Goal: Navigation & Orientation: Understand site structure

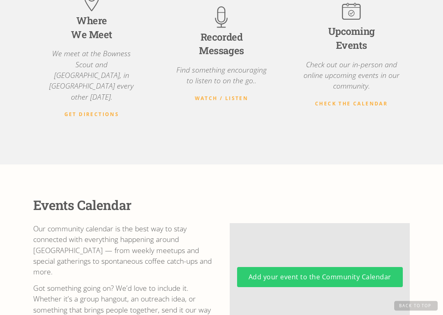
scroll to position [296, 0]
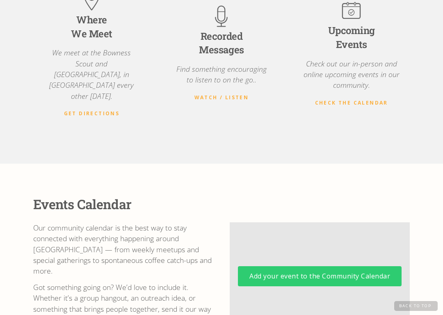
click at [206, 94] on strong "Watch / Listen" at bounding box center [221, 97] width 55 height 7
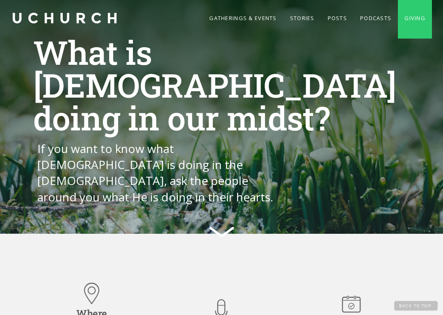
scroll to position [3, 0]
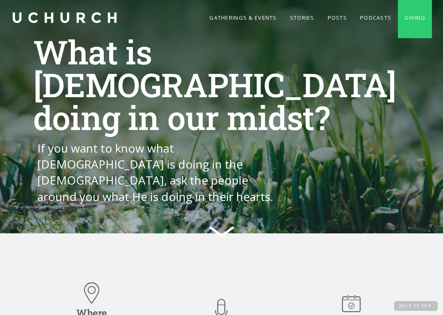
click at [222, 18] on link "Gatherings & Events" at bounding box center [243, 17] width 80 height 41
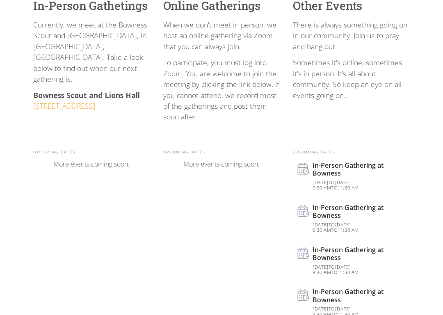
scroll to position [254, 0]
click at [354, 167] on div "In-Person Gathering at Bowness" at bounding box center [359, 170] width 92 height 16
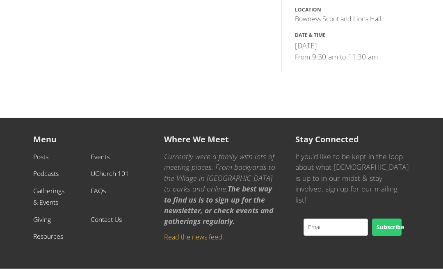
scroll to position [315, 0]
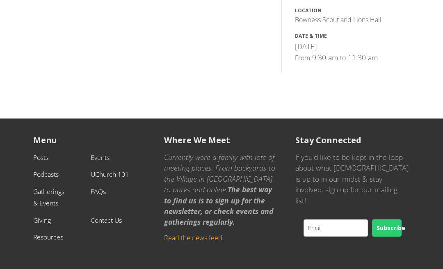
click at [41, 157] on link "Posts" at bounding box center [40, 157] width 15 height 9
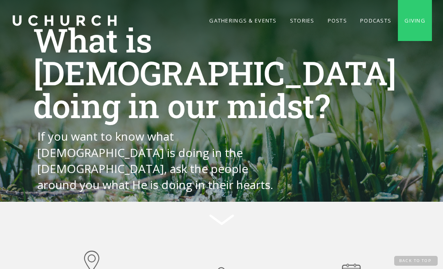
click at [292, 19] on link "Stories" at bounding box center [303, 20] width 38 height 41
click at [363, 18] on link "Podcasts" at bounding box center [376, 20] width 44 height 41
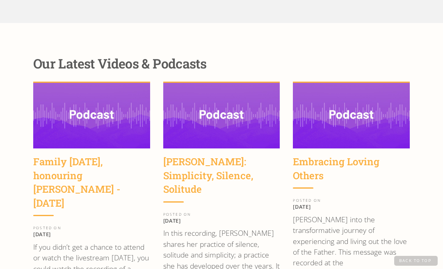
scroll to position [1094, 0]
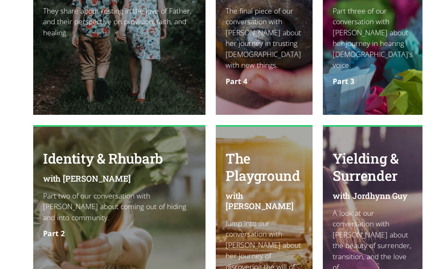
scroll to position [1355, 0]
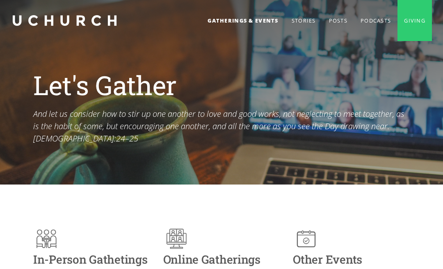
scroll to position [277, 0]
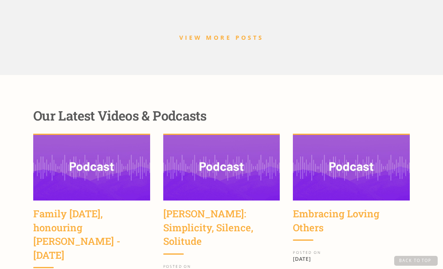
scroll to position [312, 0]
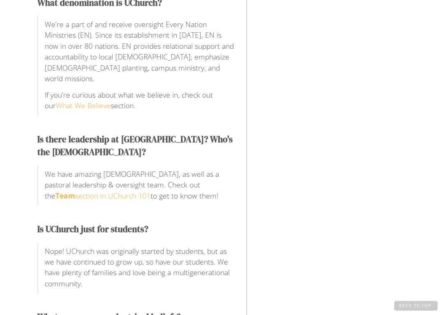
scroll to position [604, 0]
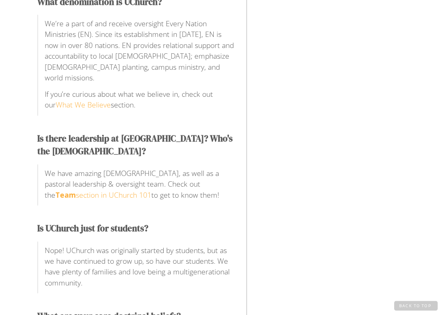
click at [76, 192] on strong "Team" at bounding box center [65, 195] width 21 height 10
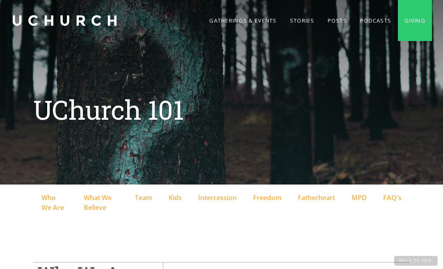
click at [146, 197] on div "Team" at bounding box center [143, 198] width 17 height 10
click at [49, 205] on div "Who We Are" at bounding box center [54, 203] width 26 height 20
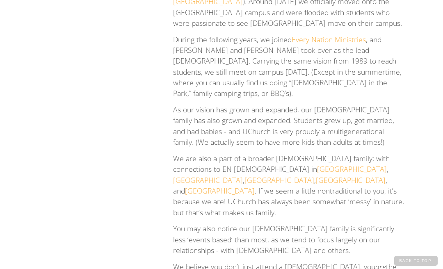
scroll to position [305, 0]
